Goal: Information Seeking & Learning: Learn about a topic

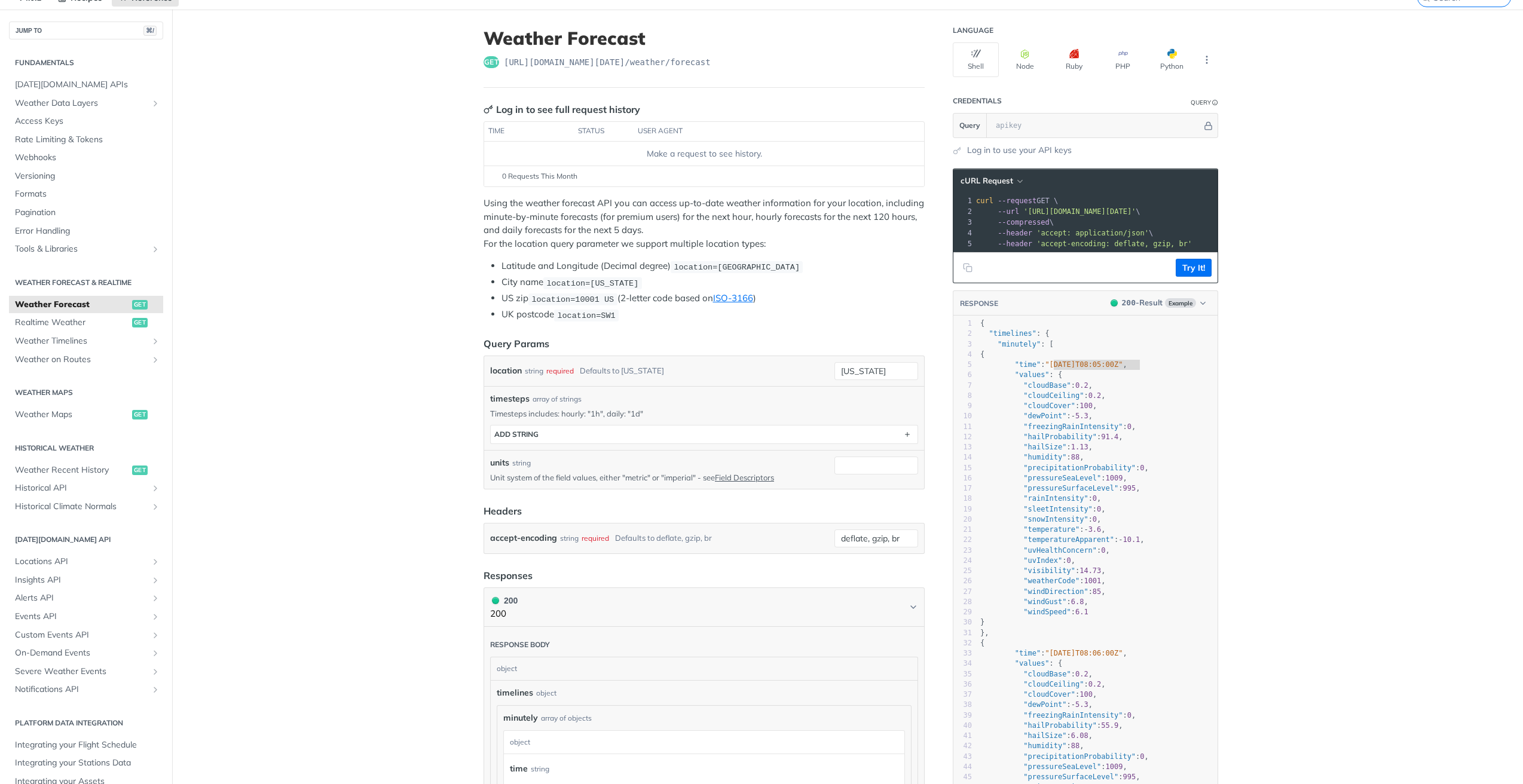
scroll to position [47, 0]
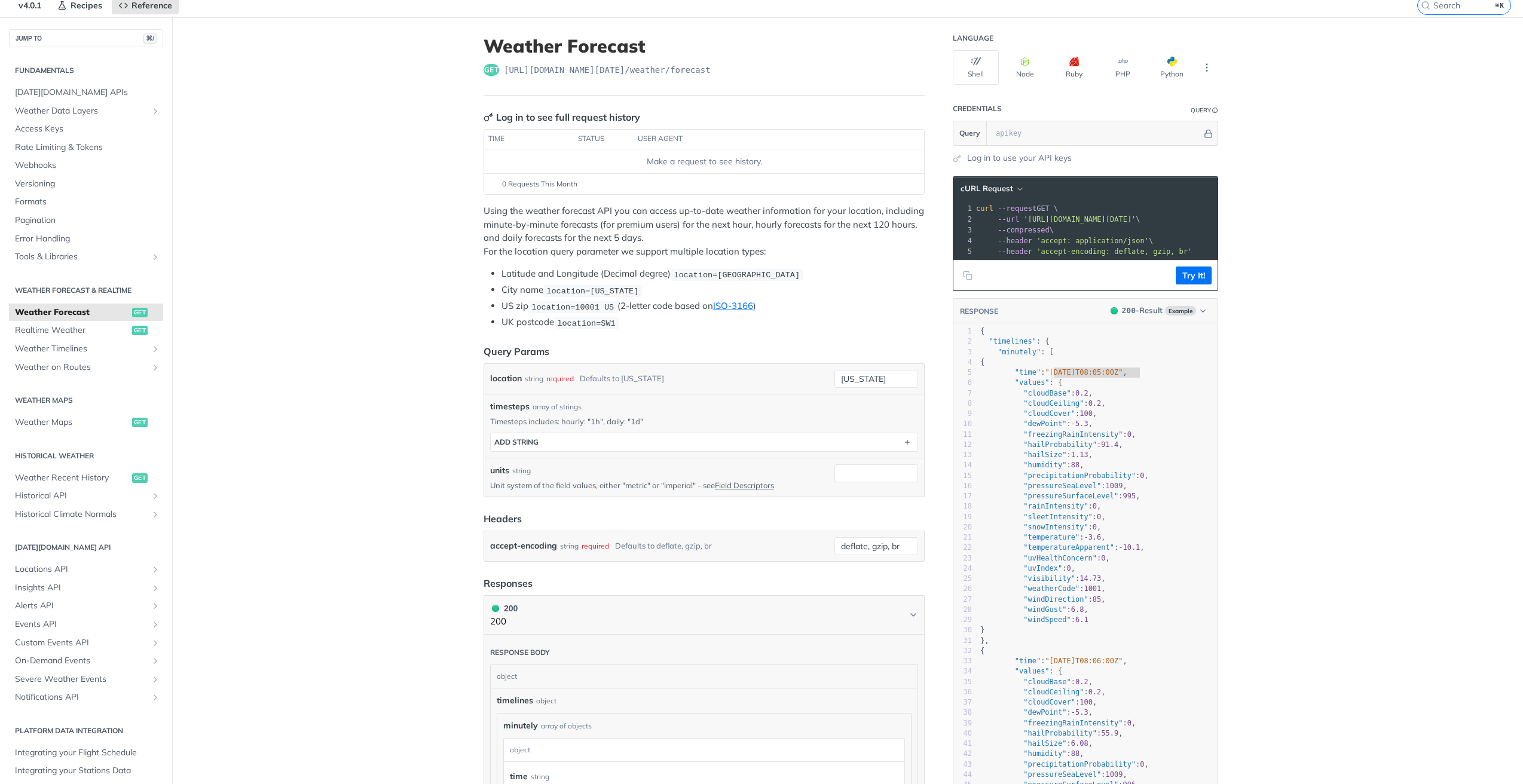
click at [719, 317] on li "UK postcode location=SW1" at bounding box center [713, 323] width 423 height 14
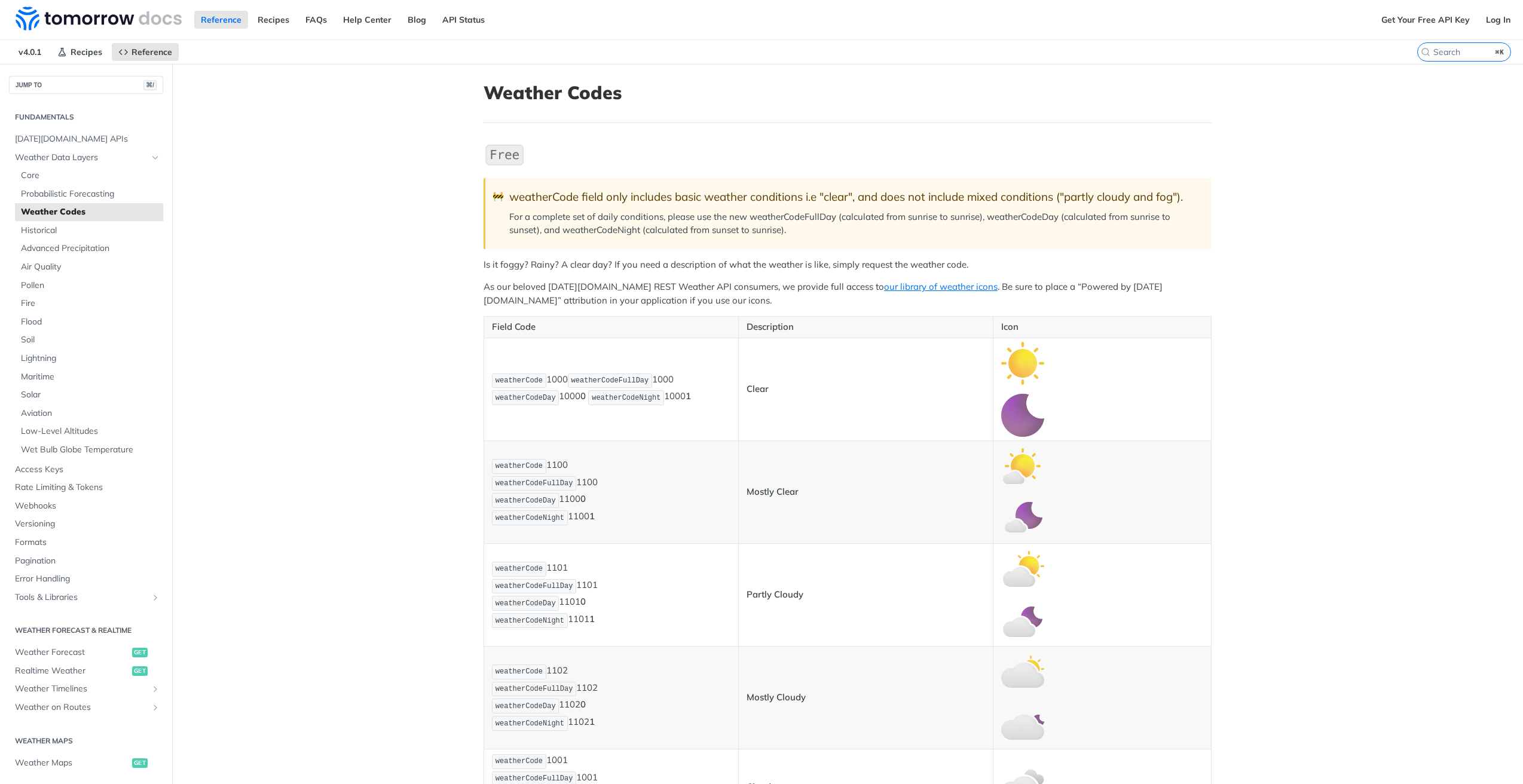
scroll to position [205, 0]
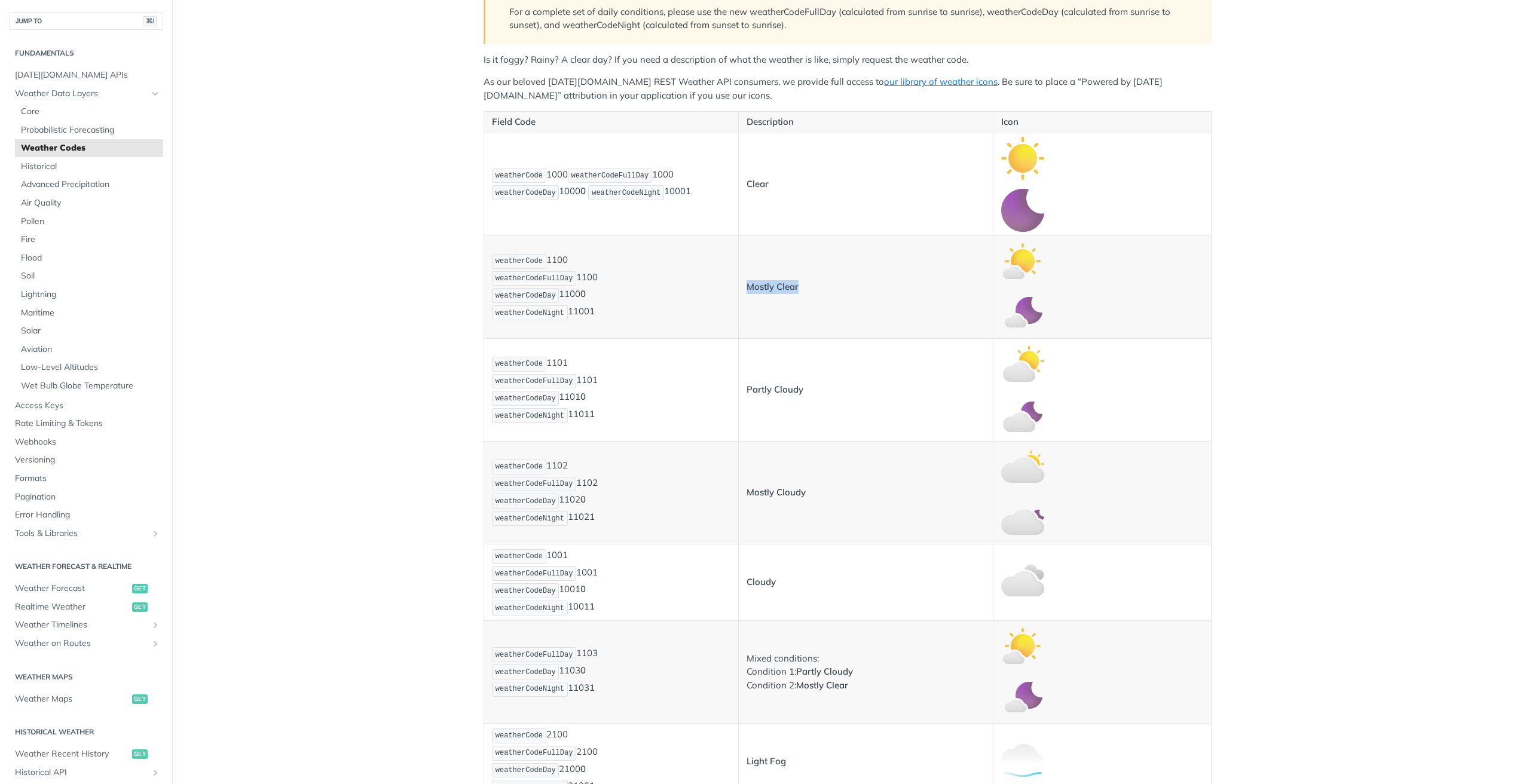
drag, startPoint x: 818, startPoint y: 288, endPoint x: 743, endPoint y: 289, distance: 75.0
click at [741, 287] on td "Mostly Clear" at bounding box center [866, 287] width 255 height 103
drag, startPoint x: 811, startPoint y: 390, endPoint x: 748, endPoint y: 381, distance: 63.6
click at [748, 381] on td "Partly Cloudy" at bounding box center [866, 390] width 255 height 103
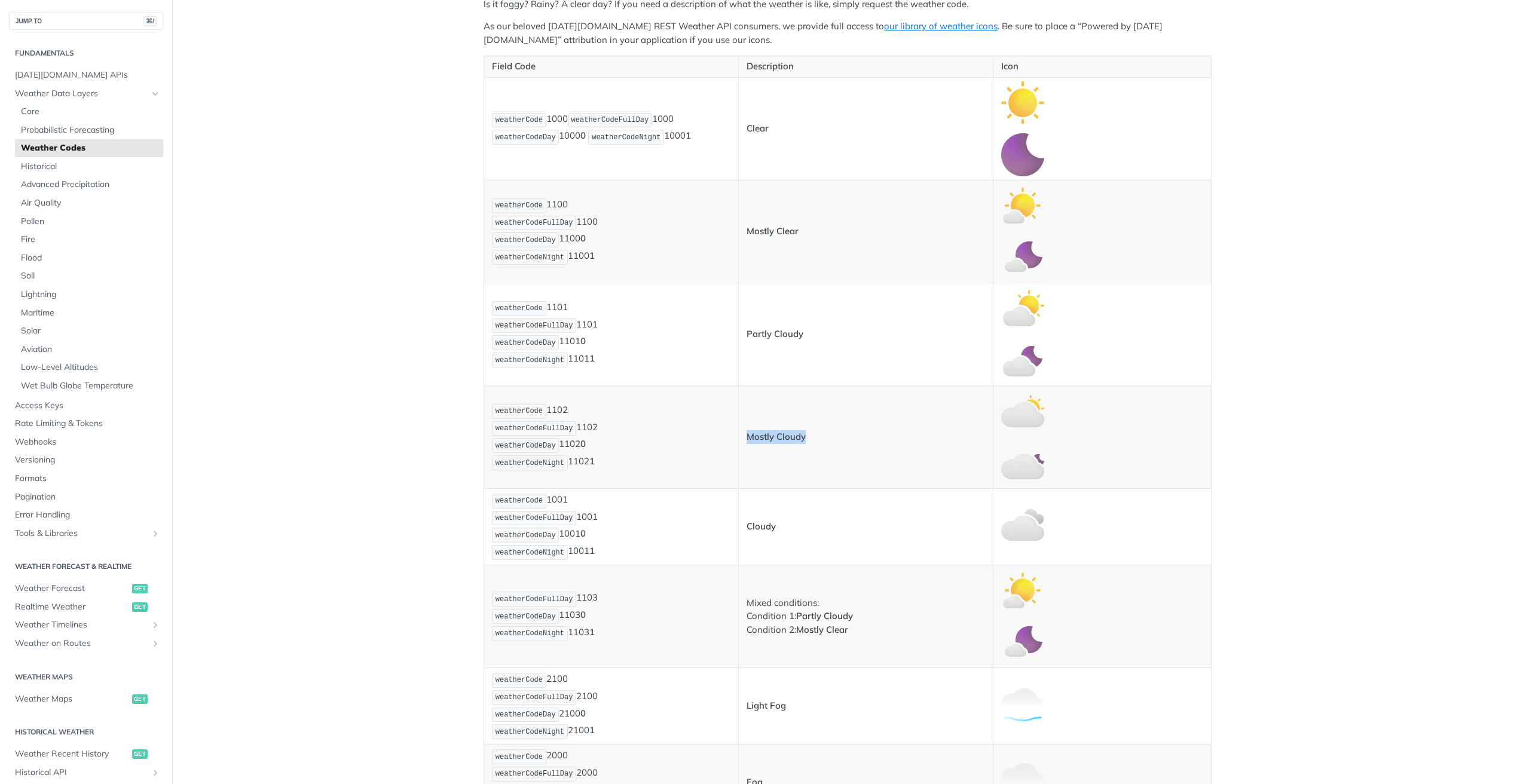
drag, startPoint x: 807, startPoint y: 435, endPoint x: 738, endPoint y: 431, distance: 69.1
click at [738, 431] on td "Mostly Cloudy" at bounding box center [866, 437] width 255 height 103
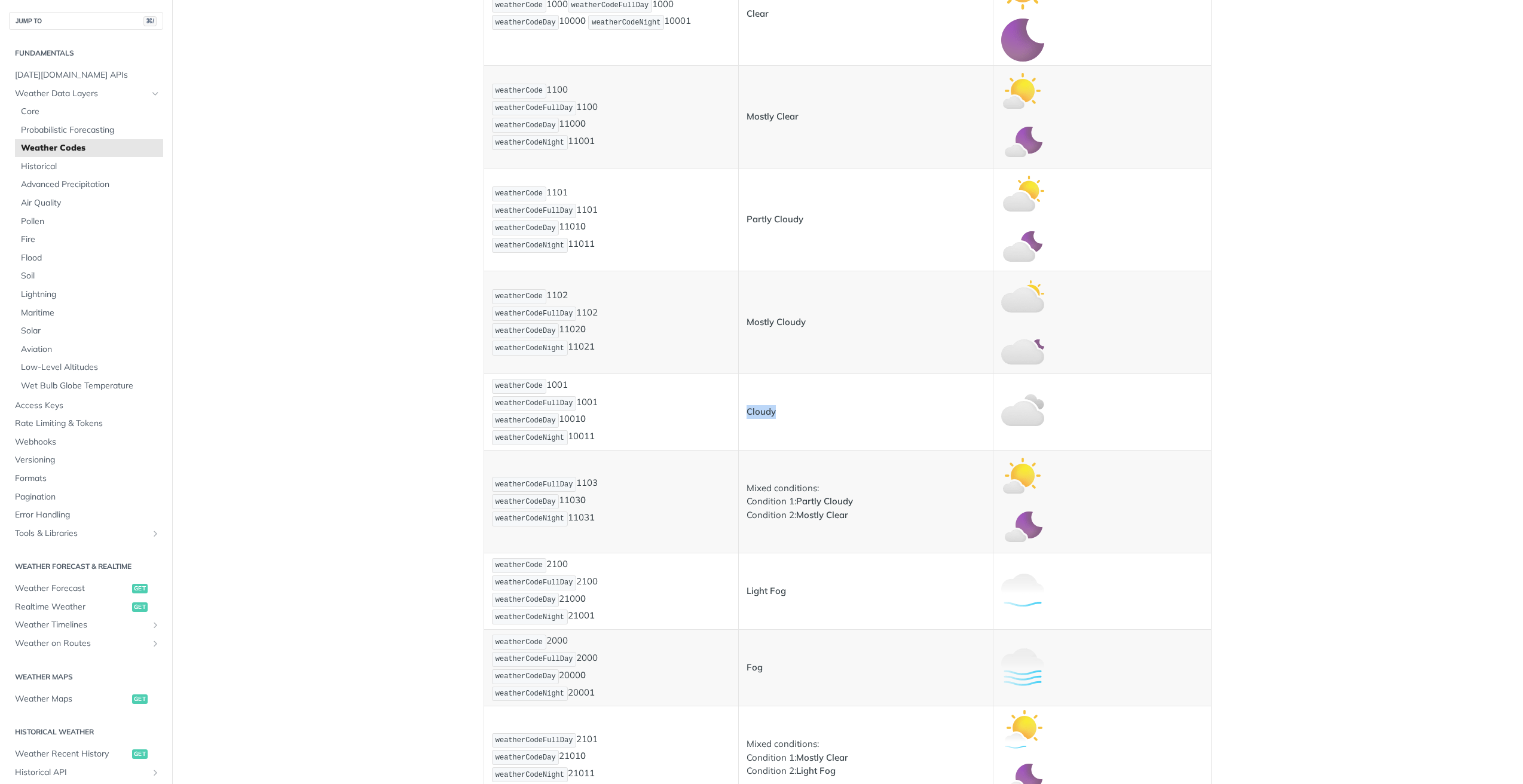
drag, startPoint x: 781, startPoint y: 416, endPoint x: 745, endPoint y: 409, distance: 36.7
click at [746, 409] on p "Cloudy" at bounding box center [866, 412] width 238 height 14
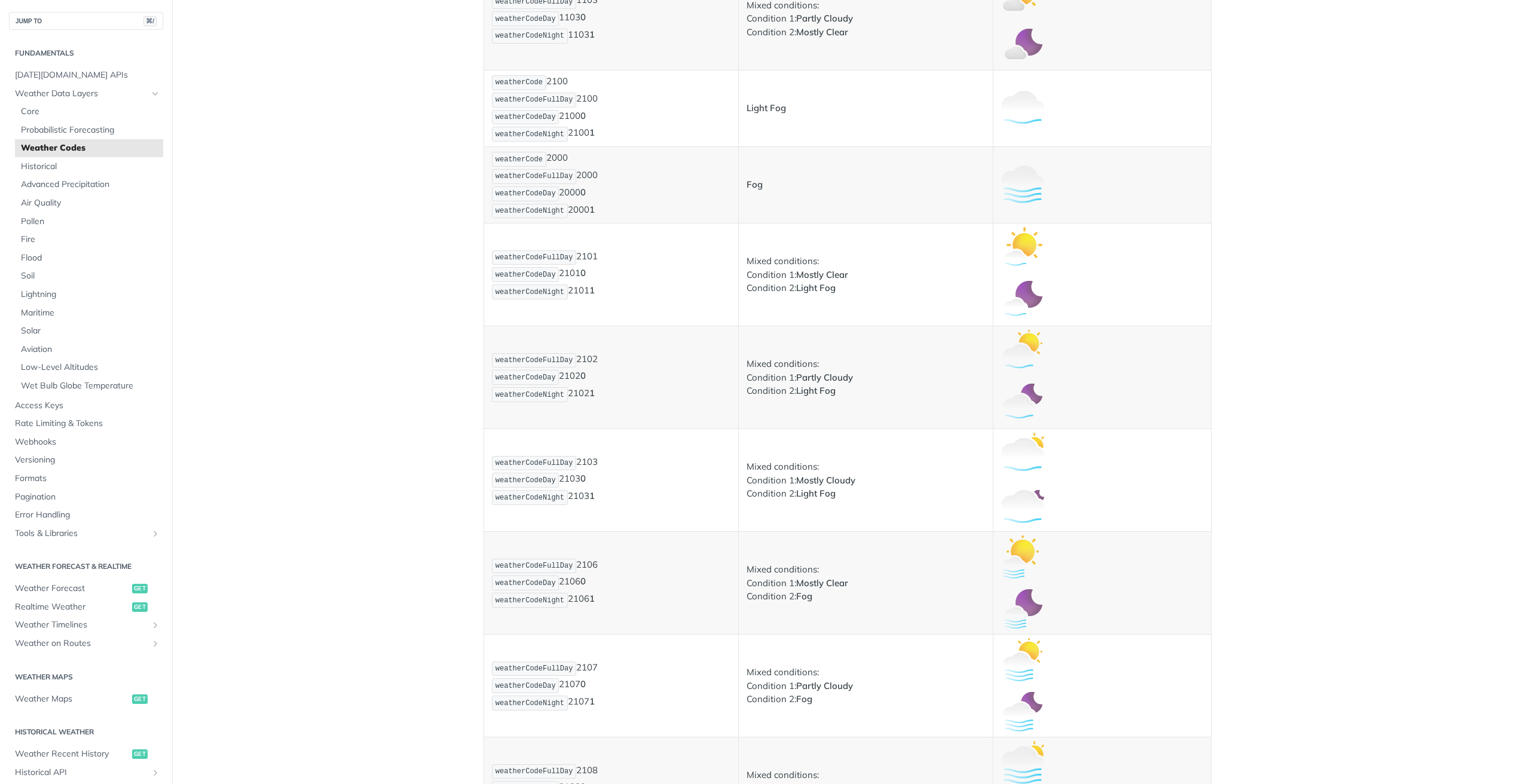
scroll to position [1272, 0]
